Goal: Navigation & Orientation: Find specific page/section

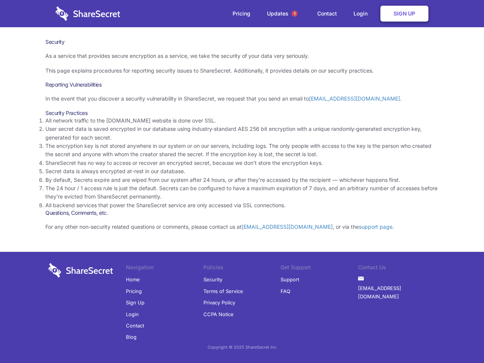
click at [242, 181] on li "By default, Secrets expire and are wiped from our system after 24 hours, or aft…" at bounding box center [241, 180] width 393 height 8
click at [294, 14] on span "1" at bounding box center [294, 14] width 6 height 6
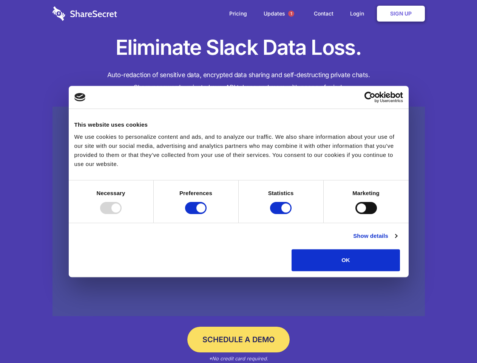
click at [122, 214] on div at bounding box center [111, 208] width 22 height 12
click at [207, 214] on input "Preferences" at bounding box center [196, 208] width 22 height 12
checkbox input "false"
click at [282, 214] on input "Statistics" at bounding box center [281, 208] width 22 height 12
checkbox input "false"
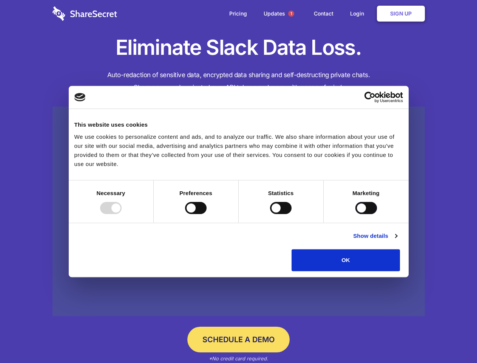
click at [356, 214] on input "Marketing" at bounding box center [367, 208] width 22 height 12
checkbox input "true"
click at [397, 240] on link "Show details" at bounding box center [375, 235] width 44 height 9
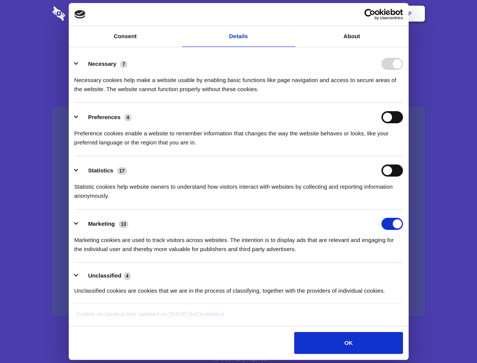
click at [403, 103] on li "Necessary 7 Necessary cookies help make a website usable by enabling basic func…" at bounding box center [238, 76] width 329 height 53
click at [291, 14] on span "1" at bounding box center [291, 14] width 6 height 6
